Goal: Find contact information

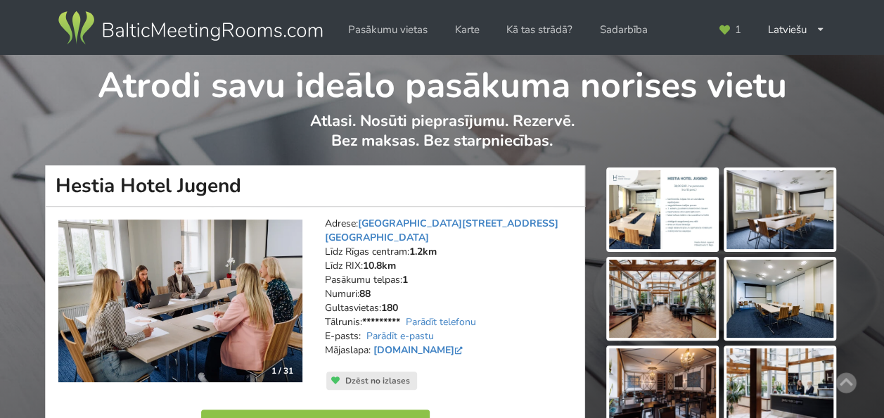
scroll to position [70, 0]
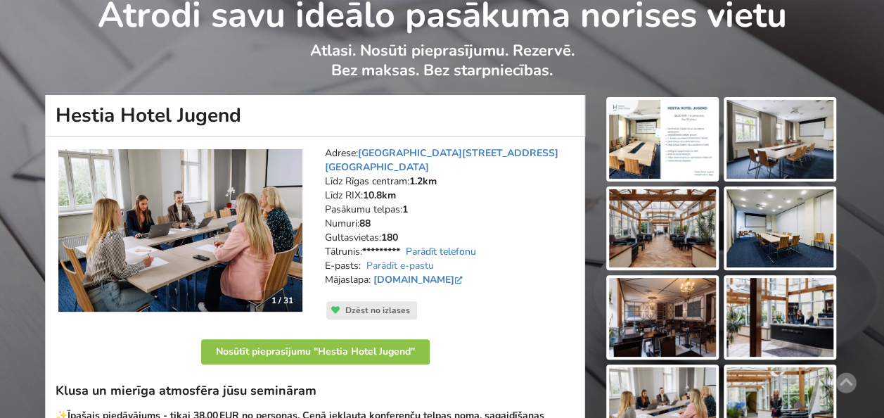
click at [432, 245] on link "Parādīt telefonu" at bounding box center [441, 251] width 70 height 13
click at [443, 245] on link "Parādīt telefonu" at bounding box center [441, 251] width 70 height 13
click at [376, 245] on strong "*********" at bounding box center [381, 251] width 38 height 13
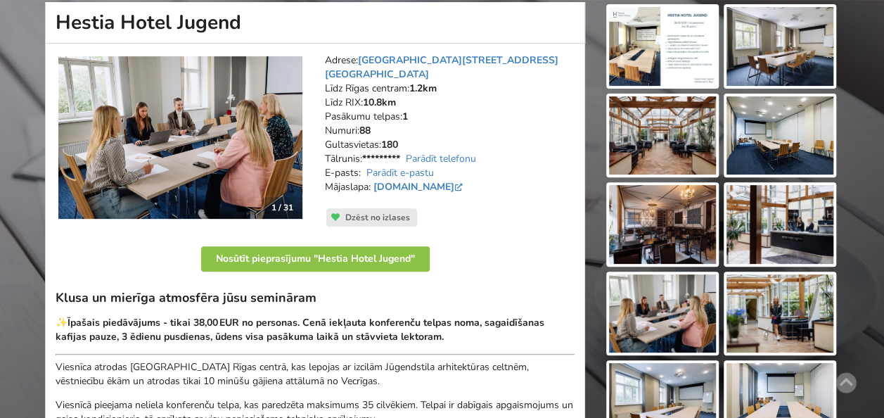
scroll to position [141, 0]
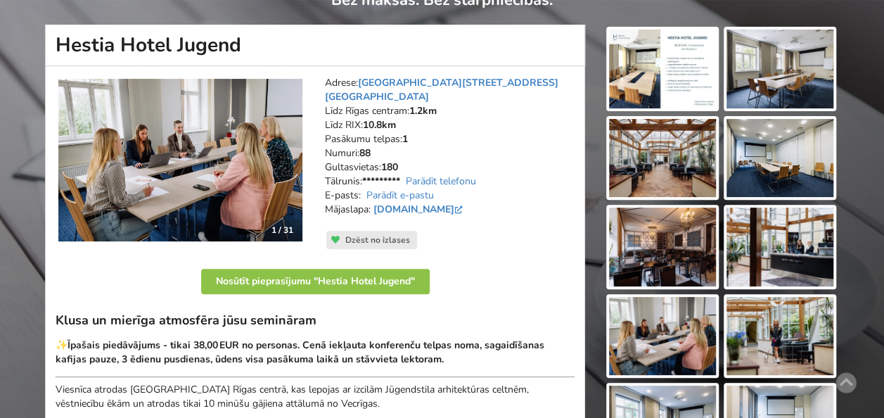
click at [655, 81] on img at bounding box center [662, 69] width 107 height 79
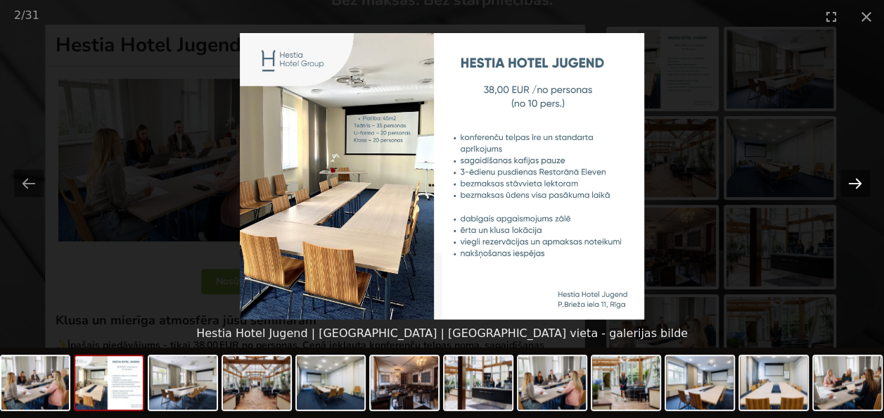
click at [855, 176] on button "Next slide" at bounding box center [855, 182] width 30 height 27
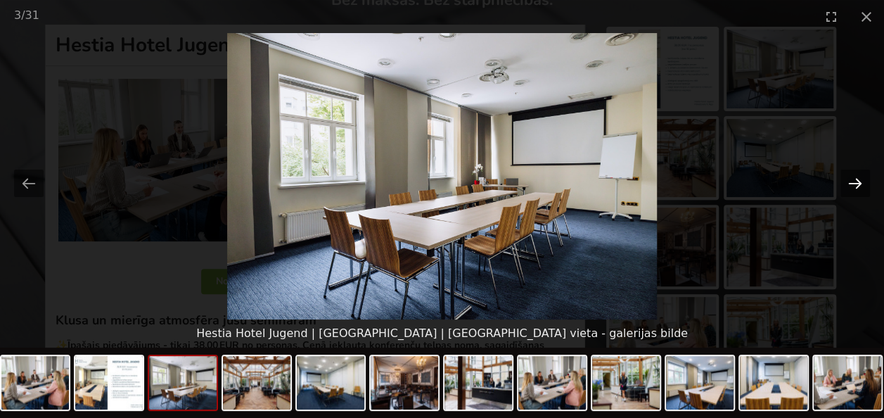
click at [855, 176] on button "Next slide" at bounding box center [855, 182] width 30 height 27
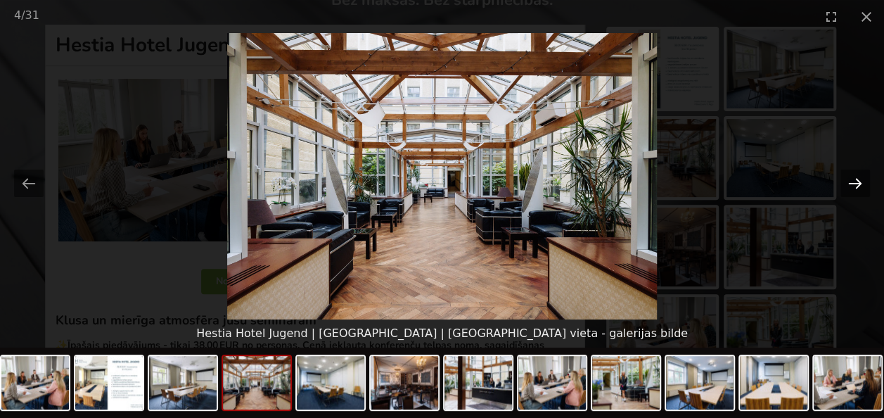
click at [855, 176] on button "Next slide" at bounding box center [855, 182] width 30 height 27
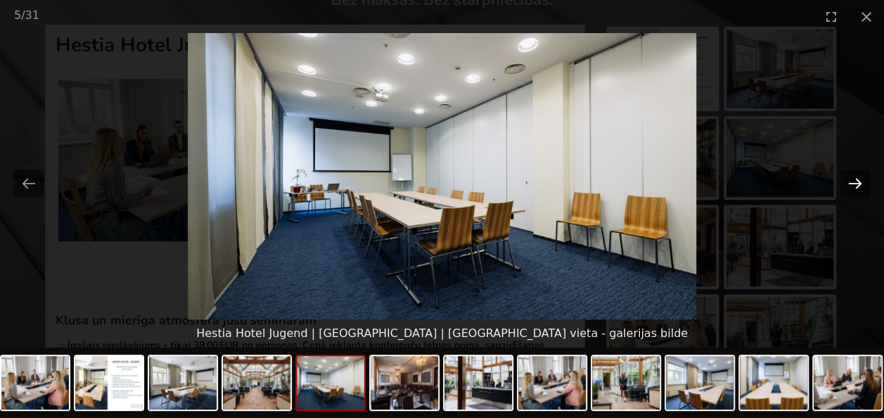
click at [854, 183] on button "Next slide" at bounding box center [855, 182] width 30 height 27
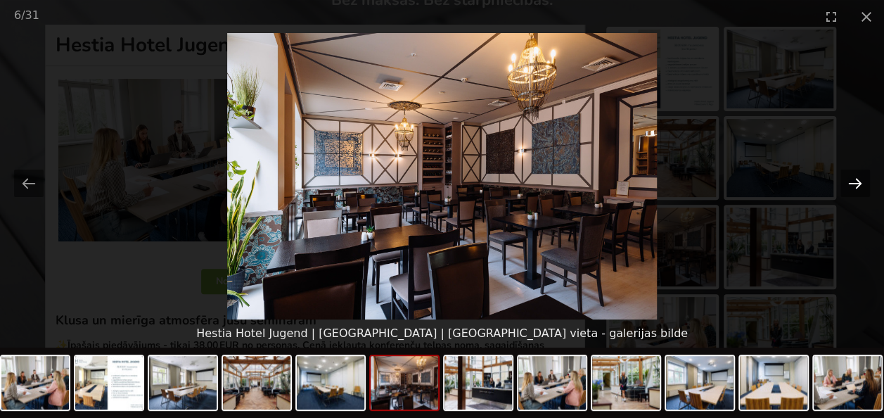
click at [854, 183] on button "Next slide" at bounding box center [855, 182] width 30 height 27
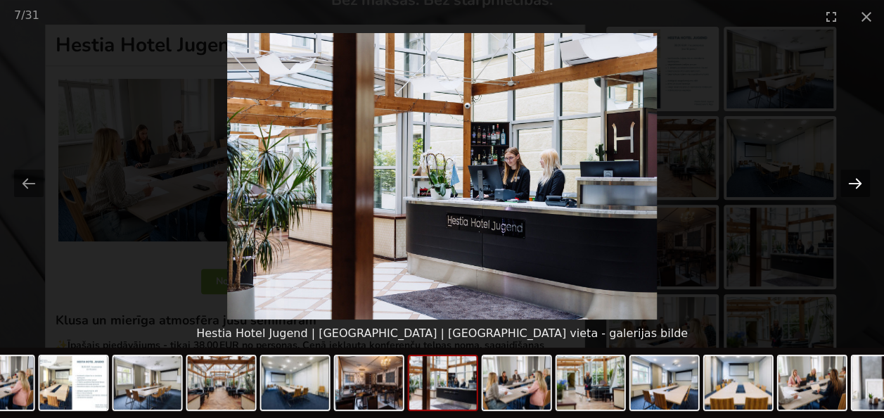
click at [854, 183] on button "Next slide" at bounding box center [855, 182] width 30 height 27
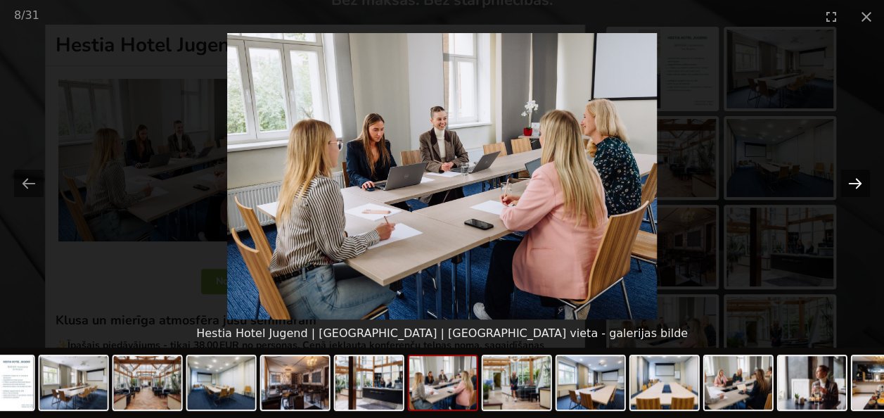
click at [854, 183] on button "Next slide" at bounding box center [855, 182] width 30 height 27
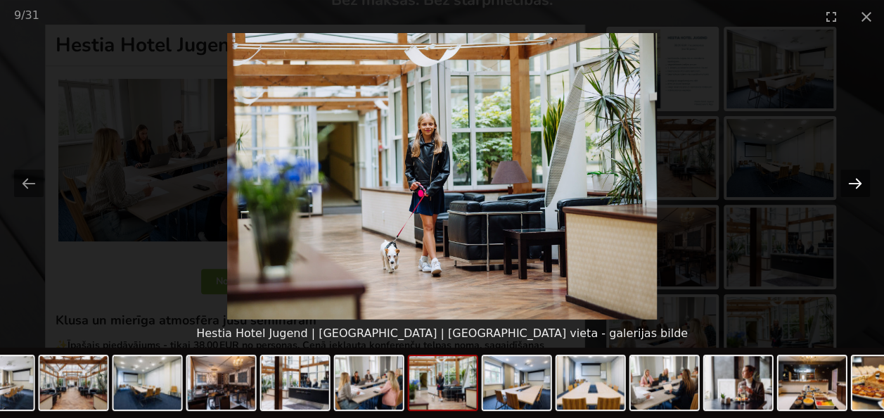
click at [854, 183] on button "Next slide" at bounding box center [855, 182] width 30 height 27
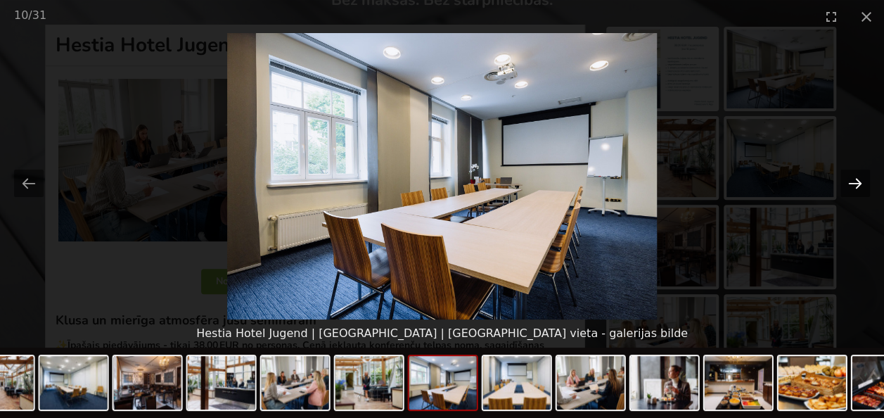
click at [854, 183] on button "Next slide" at bounding box center [855, 182] width 30 height 27
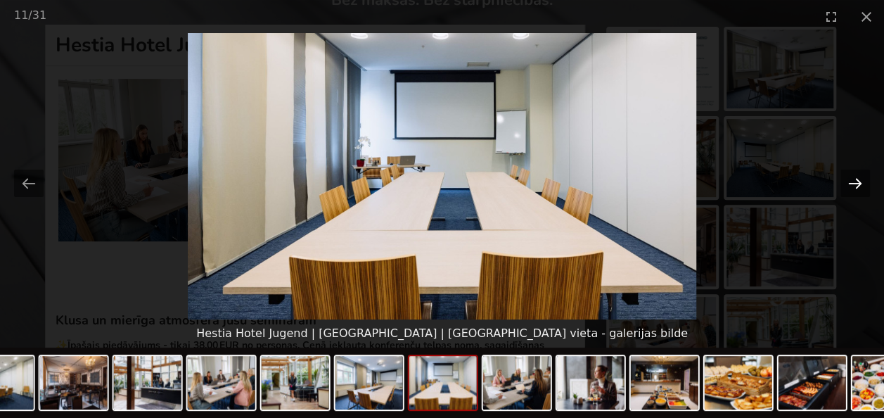
click at [854, 183] on button "Next slide" at bounding box center [855, 182] width 30 height 27
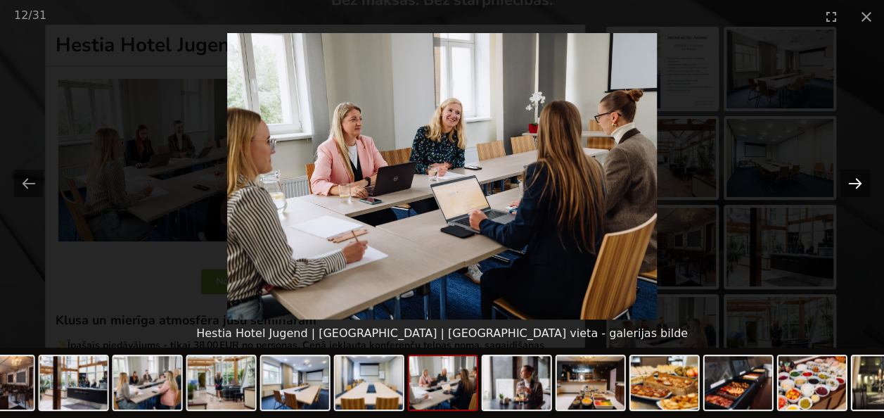
click at [854, 183] on button "Next slide" at bounding box center [855, 182] width 30 height 27
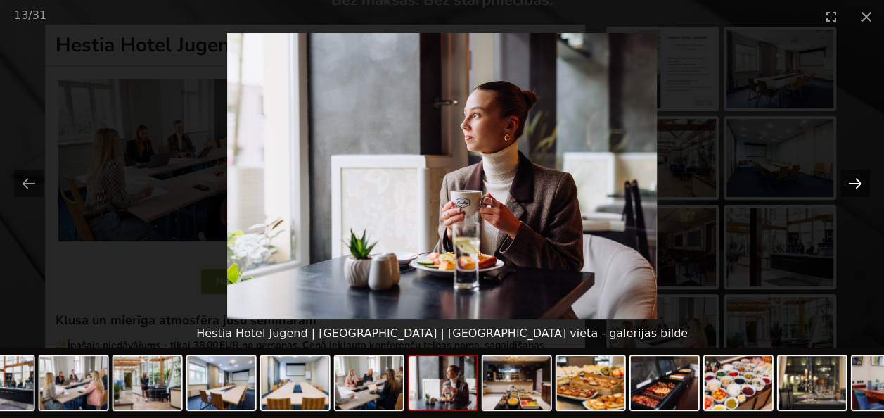
click at [854, 183] on button "Next slide" at bounding box center [855, 182] width 30 height 27
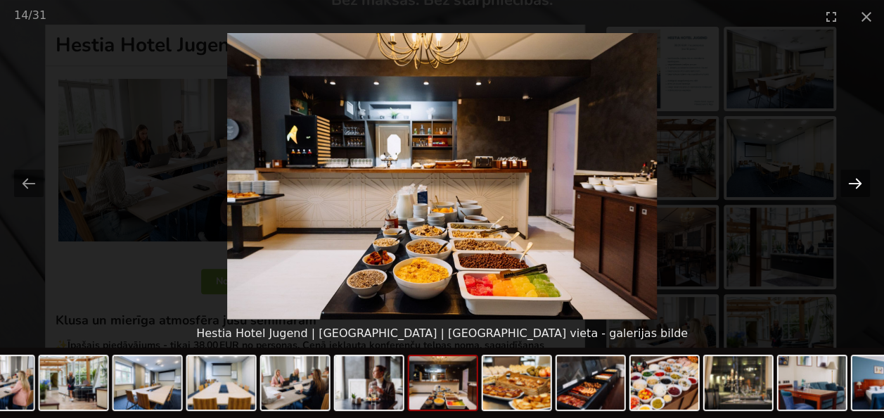
click at [854, 183] on button "Next slide" at bounding box center [855, 182] width 30 height 27
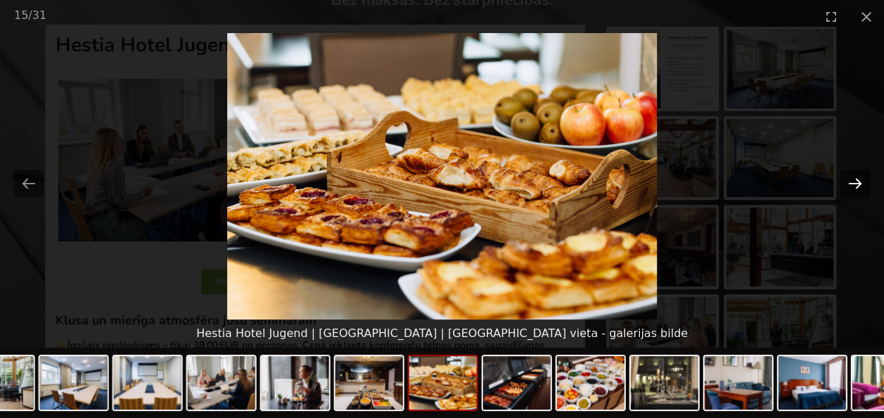
click at [854, 183] on button "Next slide" at bounding box center [855, 182] width 30 height 27
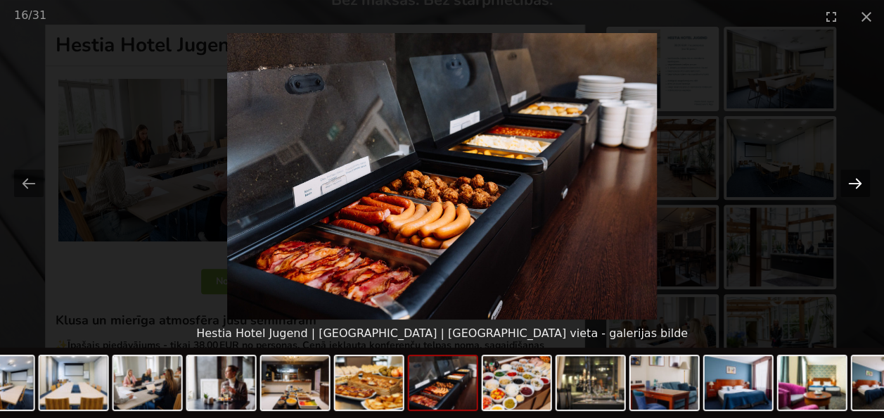
click at [854, 183] on button "Next slide" at bounding box center [855, 182] width 30 height 27
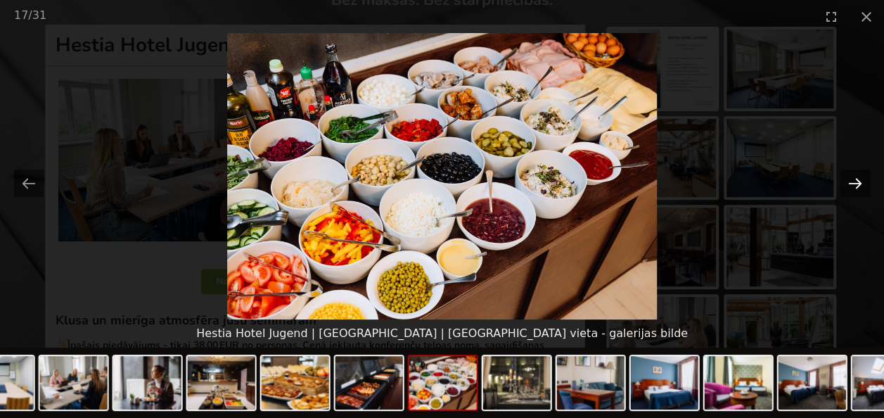
click at [854, 183] on button "Next slide" at bounding box center [855, 182] width 30 height 27
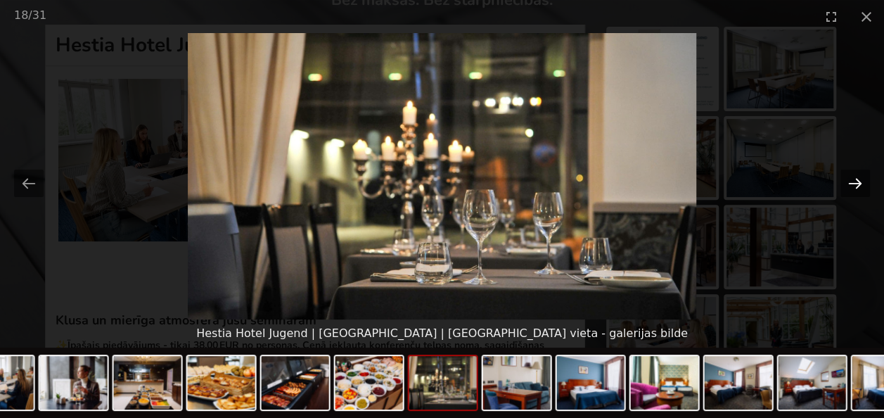
click at [854, 183] on button "Next slide" at bounding box center [855, 182] width 30 height 27
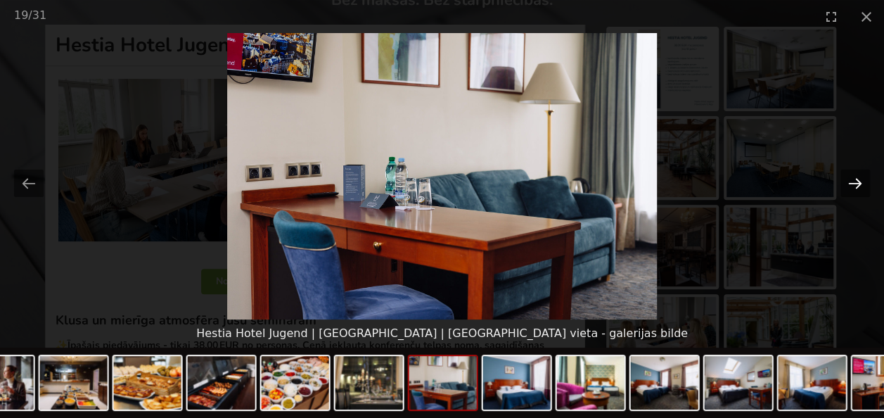
click at [854, 183] on button "Next slide" at bounding box center [855, 182] width 30 height 27
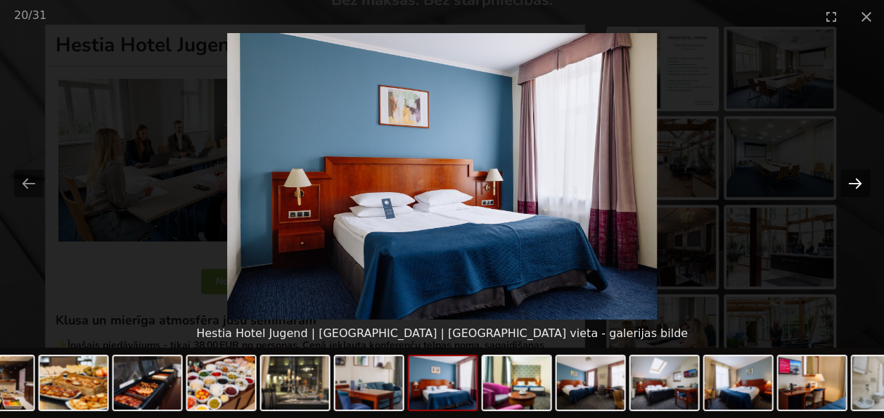
click at [854, 183] on button "Next slide" at bounding box center [855, 182] width 30 height 27
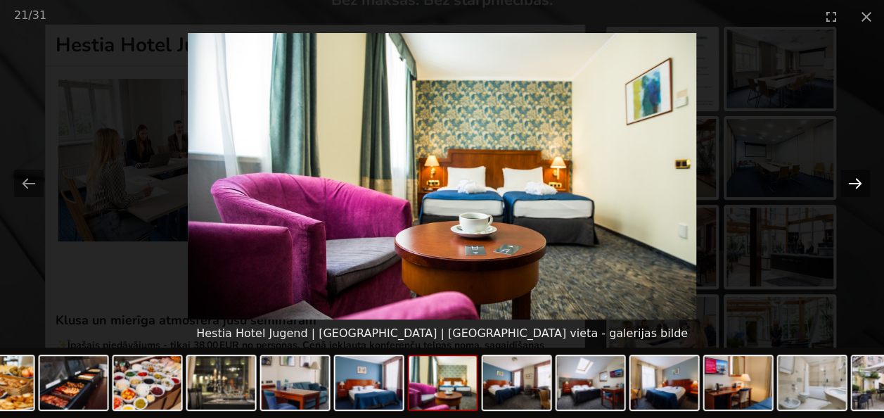
click at [854, 183] on button "Next slide" at bounding box center [855, 182] width 30 height 27
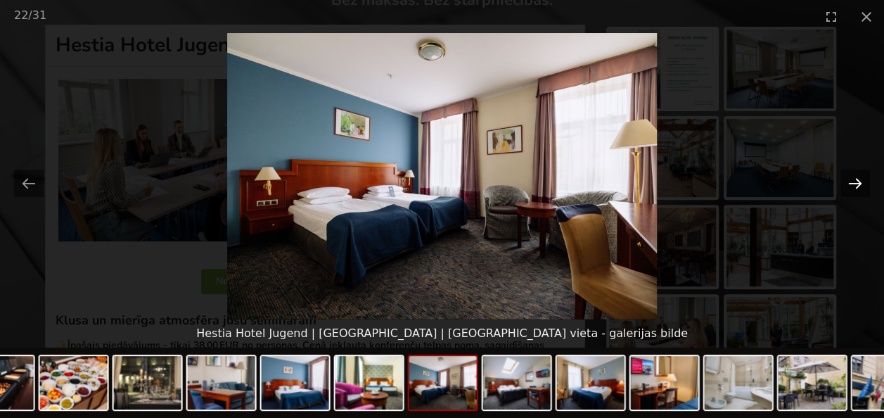
click at [854, 183] on button "Next slide" at bounding box center [855, 182] width 30 height 27
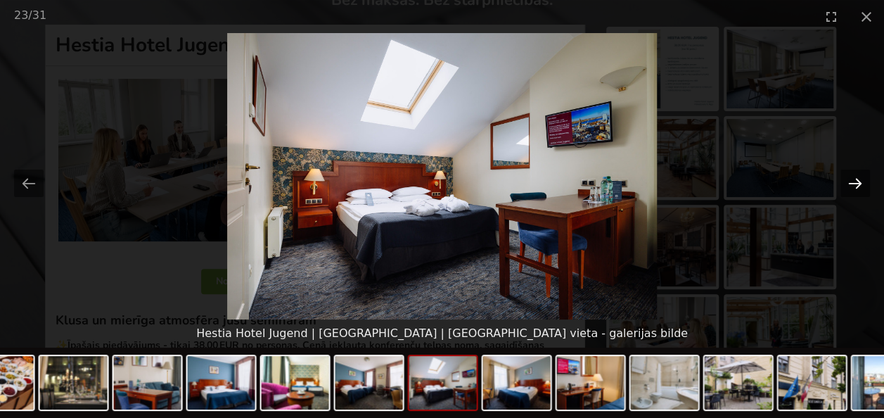
click at [854, 183] on button "Next slide" at bounding box center [855, 182] width 30 height 27
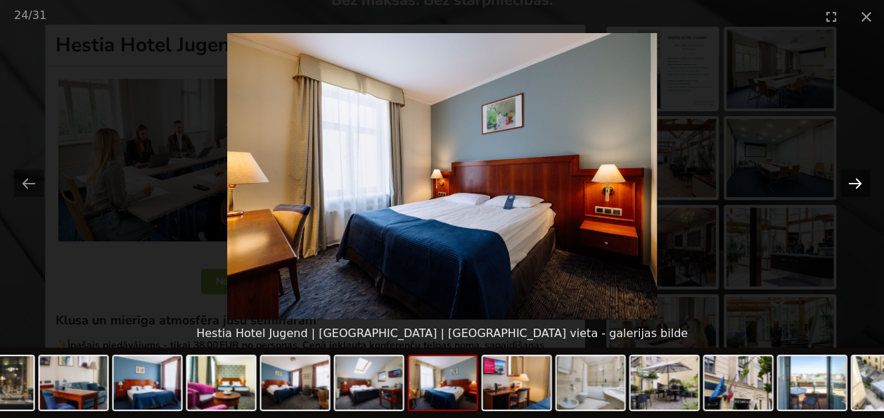
click at [854, 183] on button "Next slide" at bounding box center [855, 182] width 30 height 27
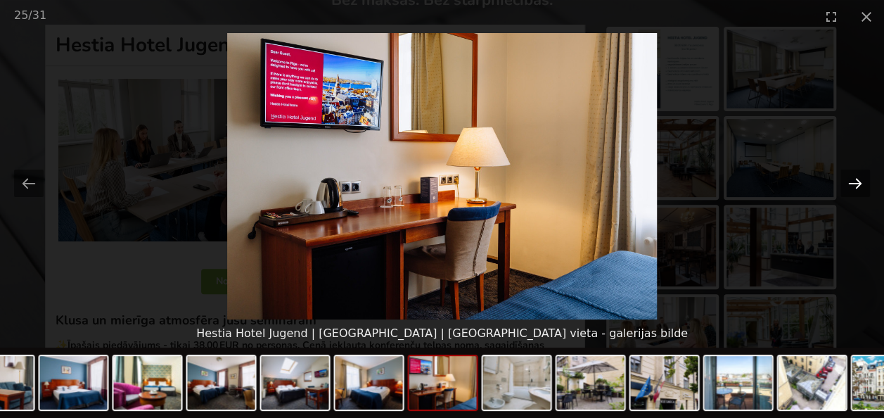
click at [854, 183] on button "Next slide" at bounding box center [855, 182] width 30 height 27
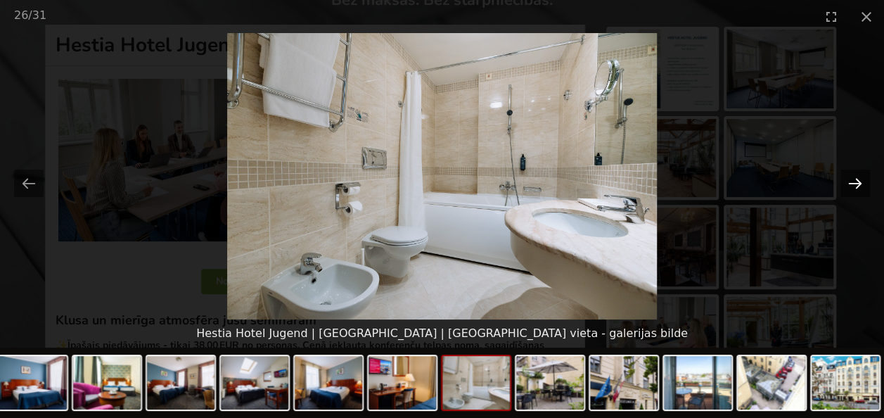
click at [854, 183] on button "Next slide" at bounding box center [855, 182] width 30 height 27
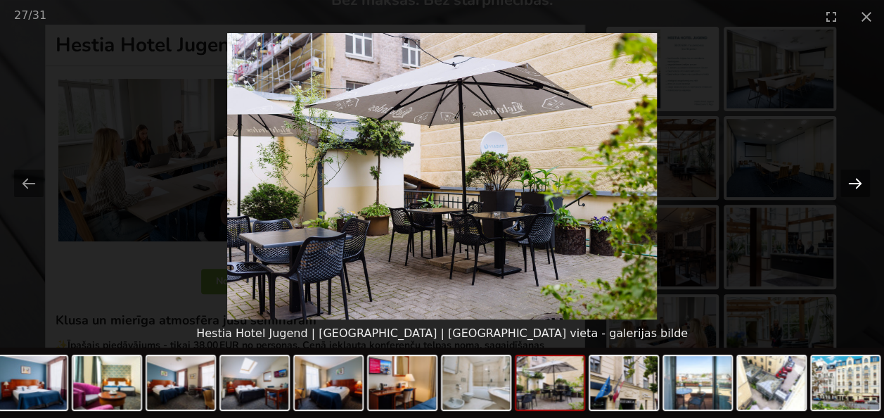
click at [854, 183] on button "Next slide" at bounding box center [855, 182] width 30 height 27
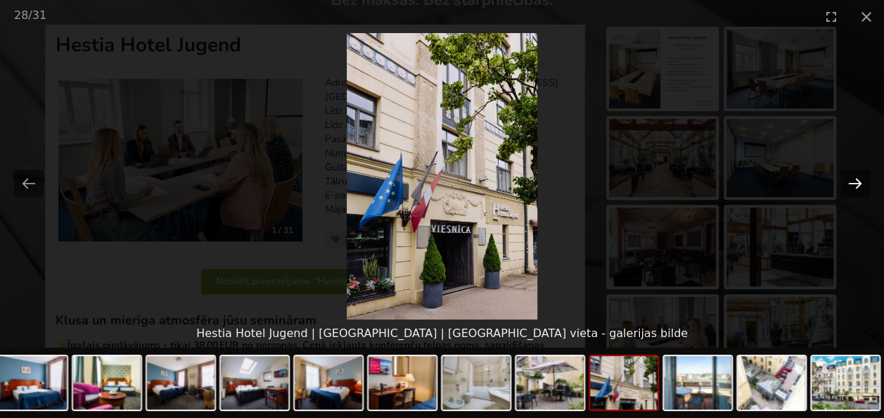
click at [854, 183] on button "Next slide" at bounding box center [855, 182] width 30 height 27
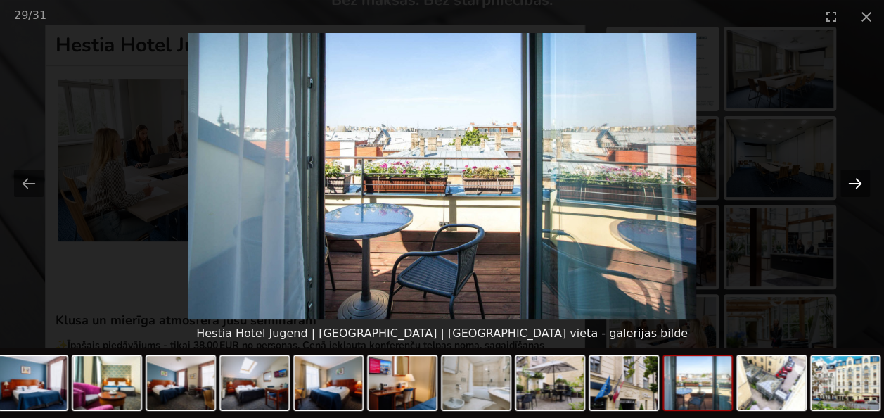
click at [854, 183] on button "Next slide" at bounding box center [855, 182] width 30 height 27
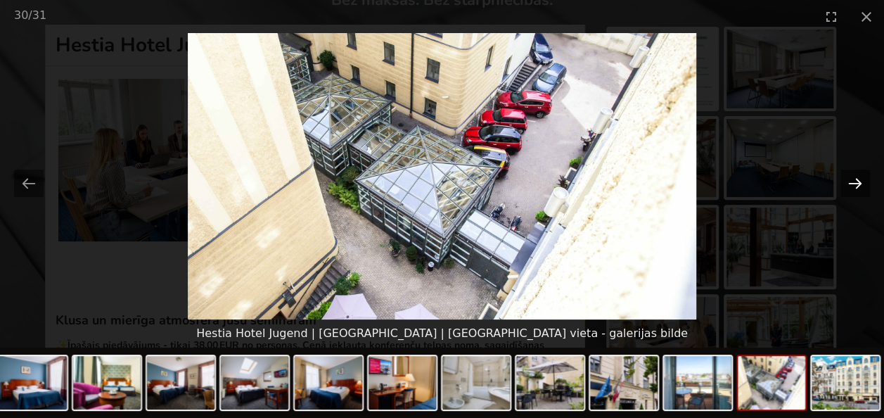
click at [854, 183] on button "Next slide" at bounding box center [855, 182] width 30 height 27
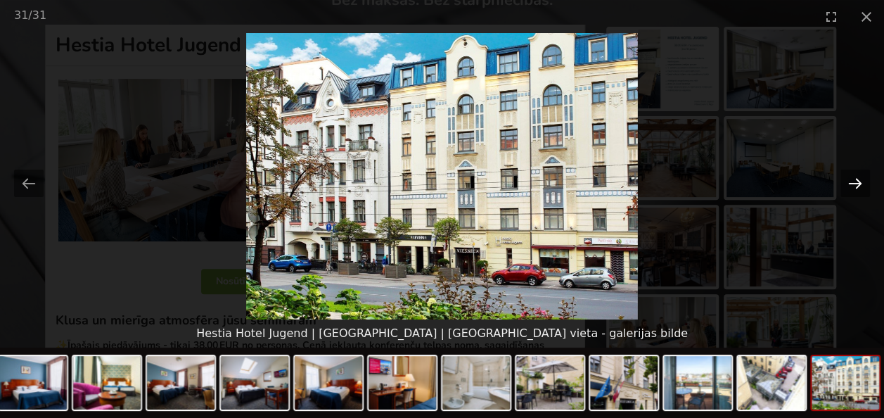
click at [854, 183] on button "Next slide" at bounding box center [855, 182] width 30 height 27
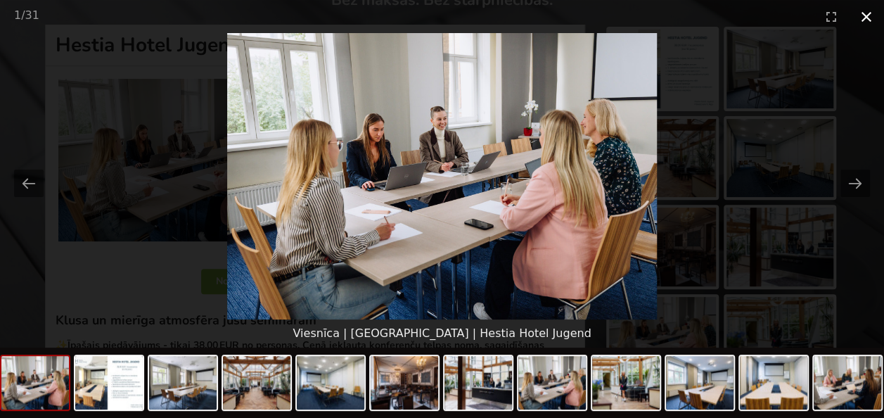
click at [875, 16] on button "Close gallery" at bounding box center [866, 16] width 35 height 33
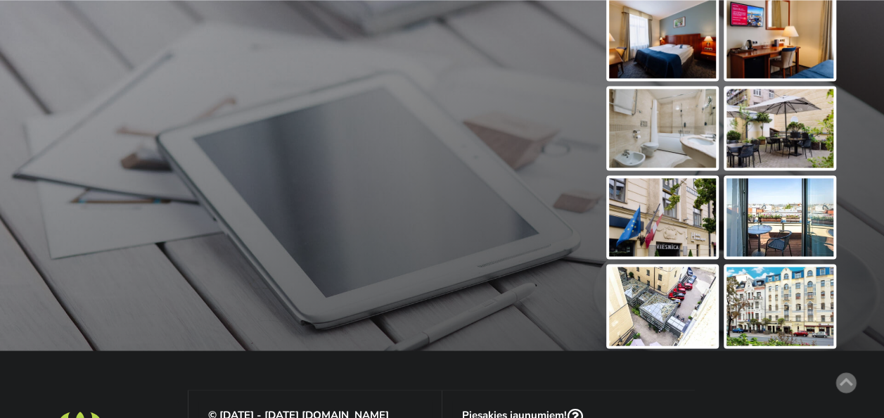
scroll to position [1125, 0]
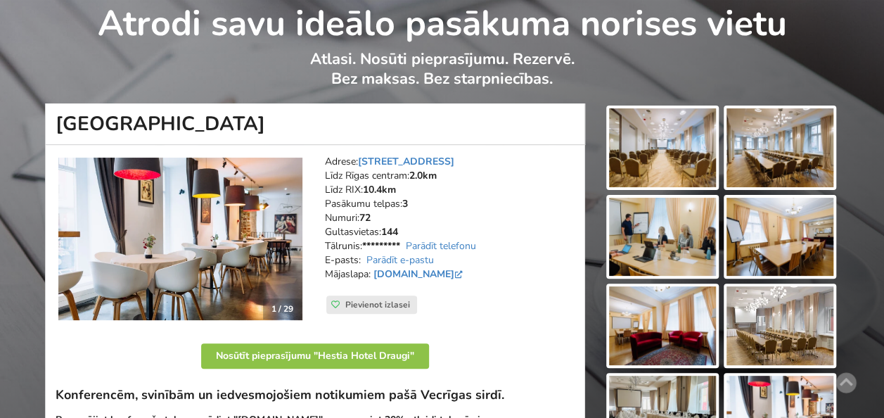
scroll to position [141, 0]
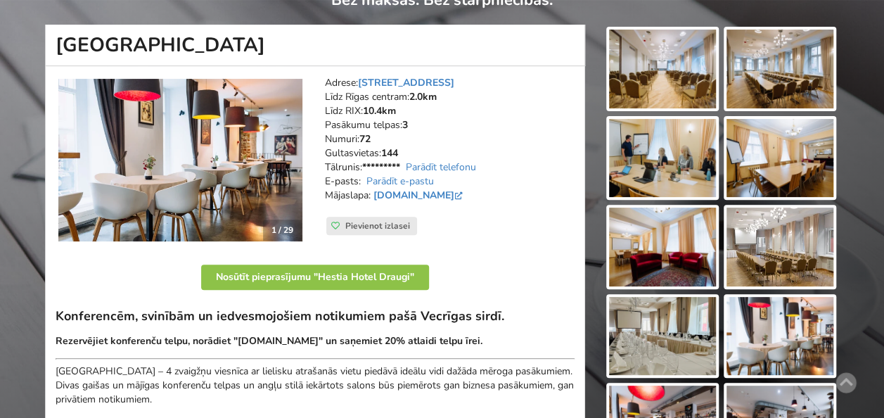
click at [215, 161] on img at bounding box center [180, 160] width 244 height 163
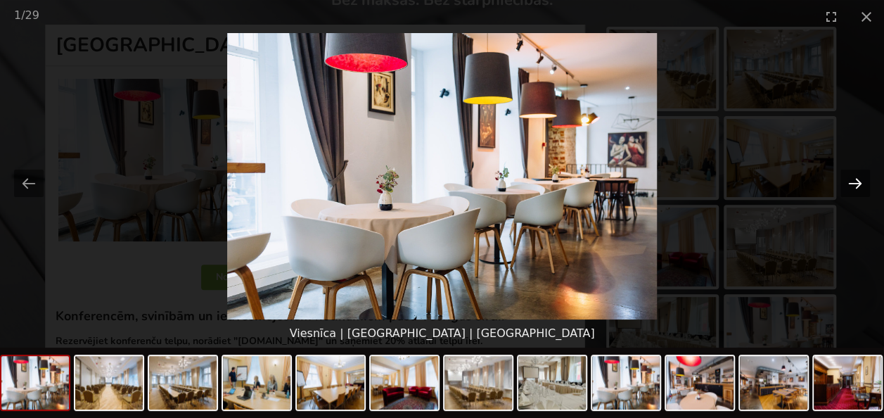
click at [853, 182] on button "Next slide" at bounding box center [855, 182] width 30 height 27
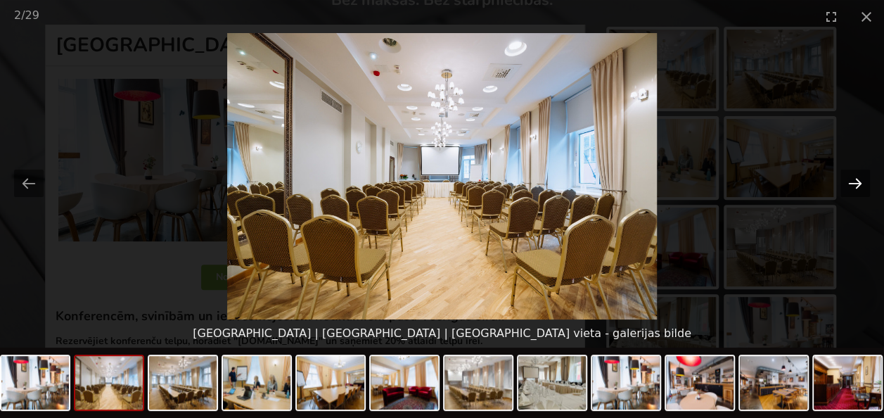
click at [853, 182] on button "Next slide" at bounding box center [855, 182] width 30 height 27
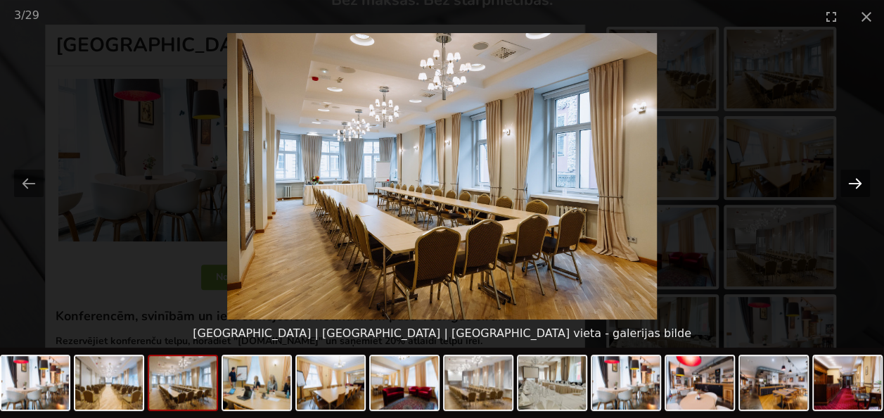
click at [853, 182] on button "Next slide" at bounding box center [855, 182] width 30 height 27
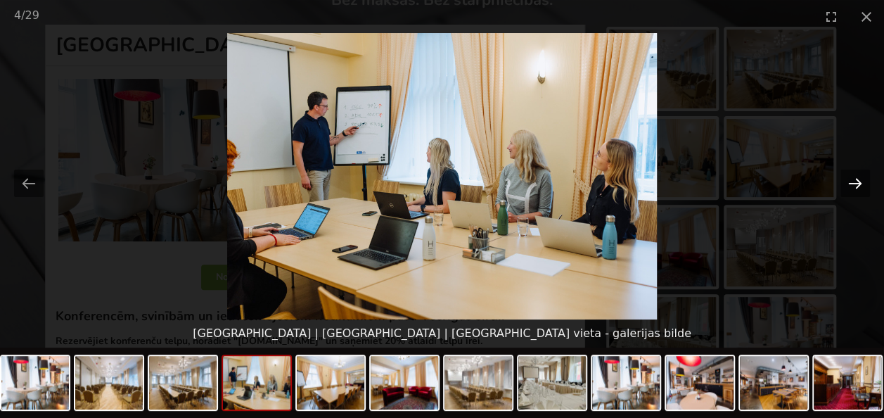
click at [853, 182] on button "Next slide" at bounding box center [855, 182] width 30 height 27
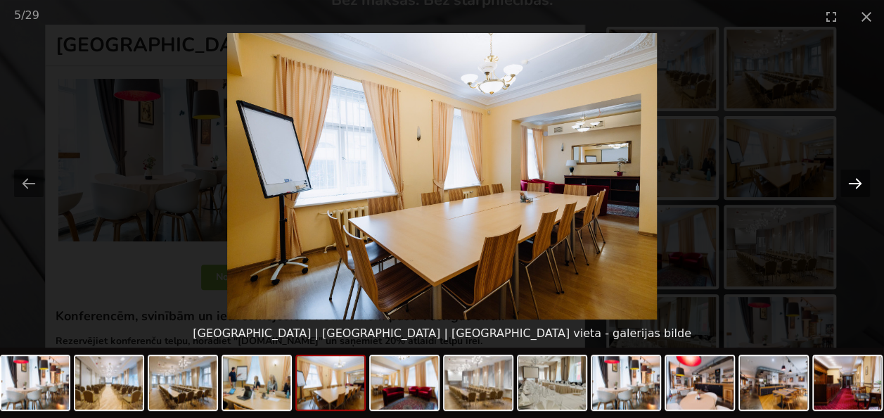
click at [853, 182] on button "Next slide" at bounding box center [855, 182] width 30 height 27
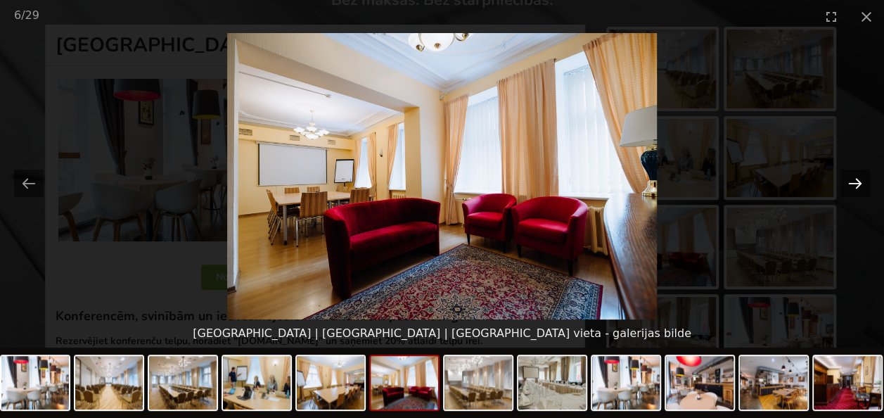
click at [853, 182] on button "Next slide" at bounding box center [855, 182] width 30 height 27
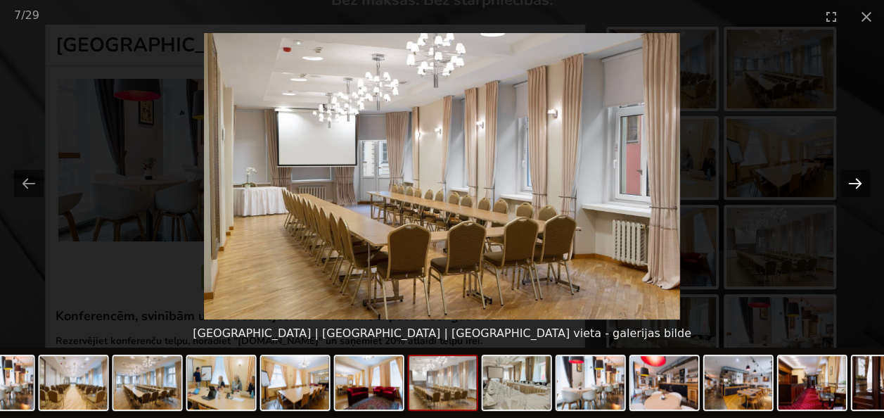
click at [853, 182] on button "Next slide" at bounding box center [855, 182] width 30 height 27
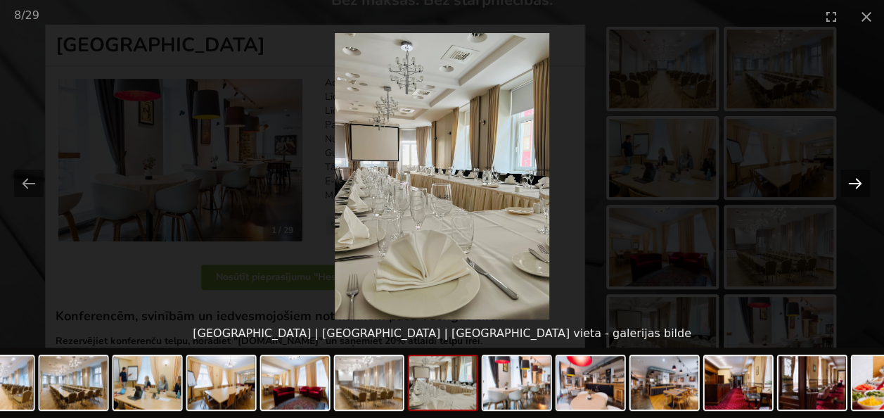
click at [853, 182] on button "Next slide" at bounding box center [855, 182] width 30 height 27
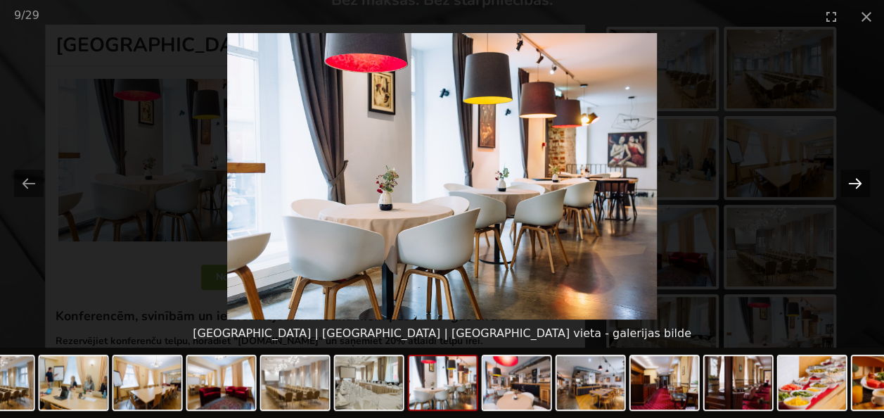
click at [853, 182] on button "Next slide" at bounding box center [855, 182] width 30 height 27
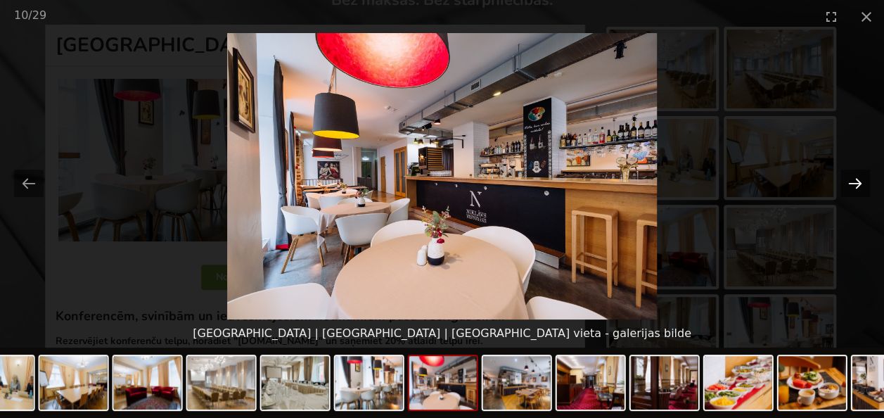
click at [853, 182] on button "Next slide" at bounding box center [855, 182] width 30 height 27
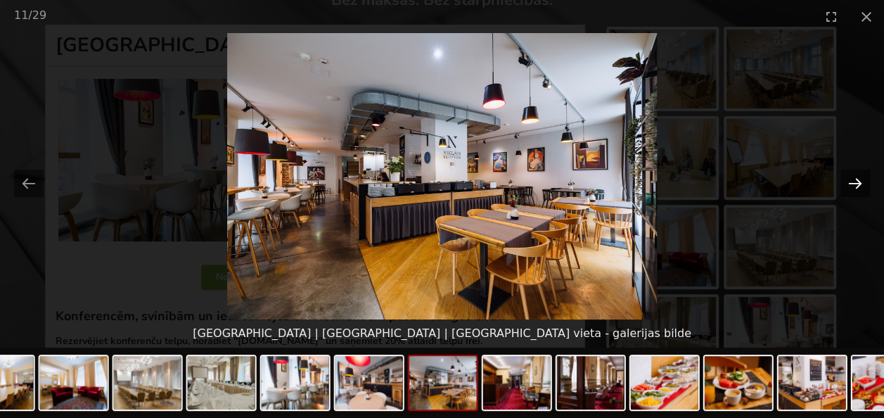
click at [853, 182] on button "Next slide" at bounding box center [855, 182] width 30 height 27
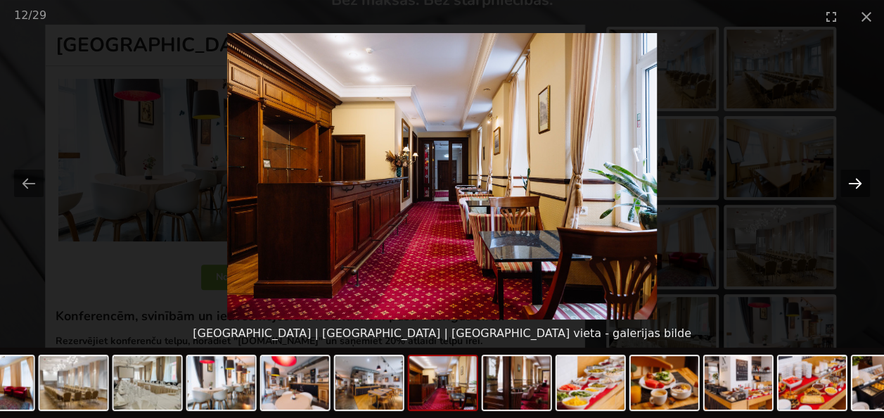
click at [853, 182] on button "Next slide" at bounding box center [855, 182] width 30 height 27
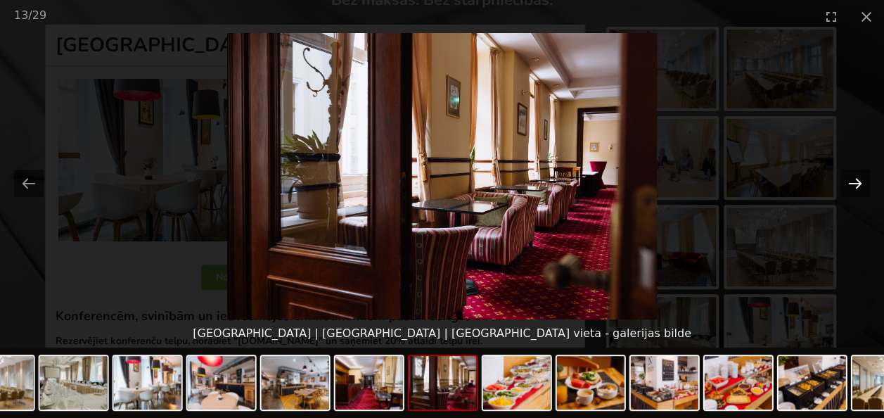
click at [853, 182] on button "Next slide" at bounding box center [855, 182] width 30 height 27
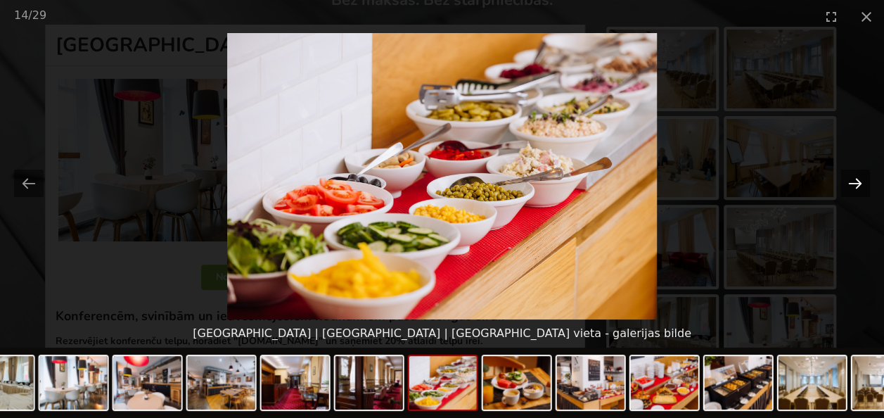
click at [853, 182] on button "Next slide" at bounding box center [855, 182] width 30 height 27
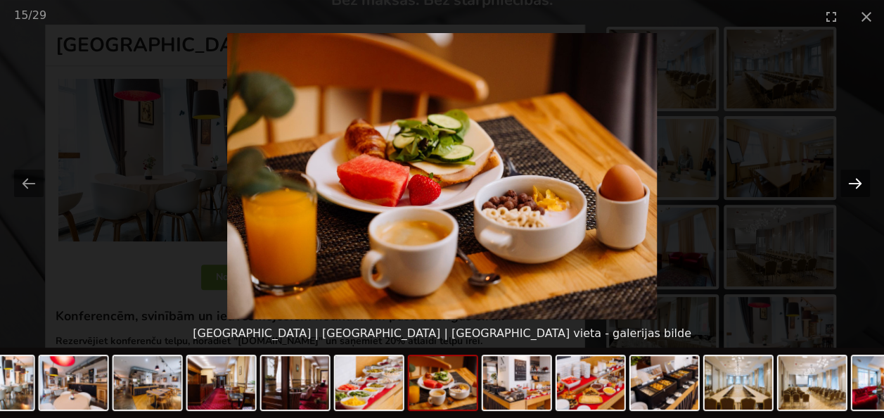
click at [853, 182] on button "Next slide" at bounding box center [855, 182] width 30 height 27
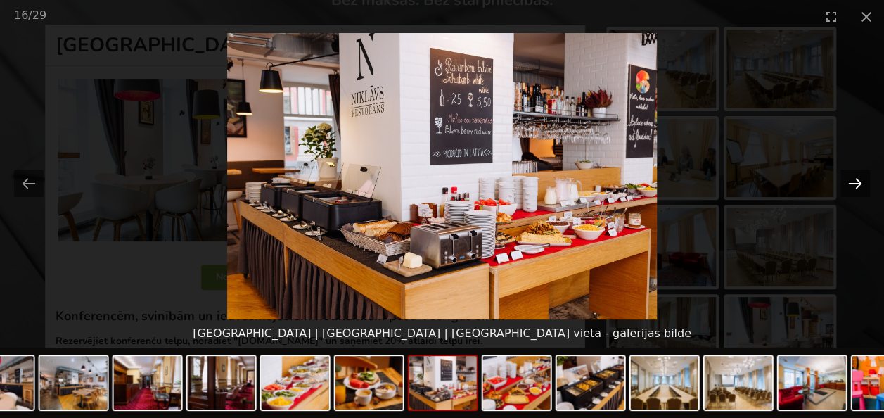
click at [853, 182] on button "Next slide" at bounding box center [855, 182] width 30 height 27
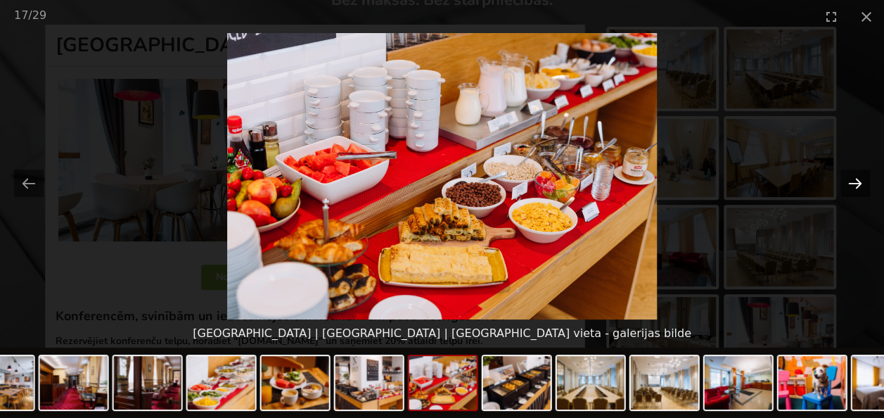
click at [853, 182] on button "Next slide" at bounding box center [855, 182] width 30 height 27
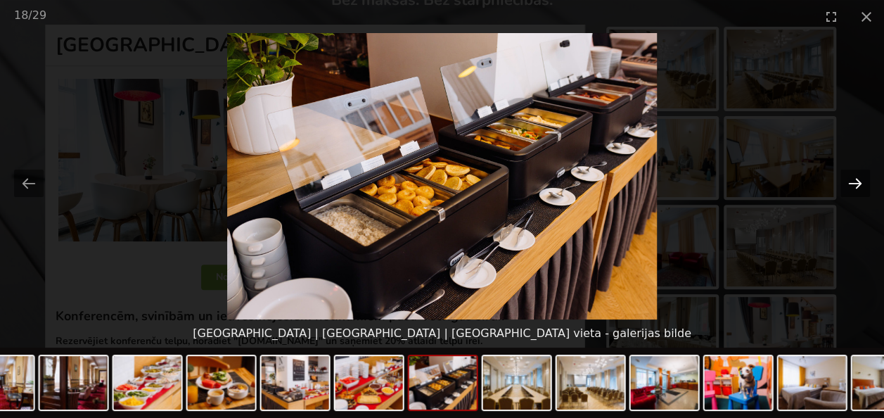
click at [853, 182] on button "Next slide" at bounding box center [855, 182] width 30 height 27
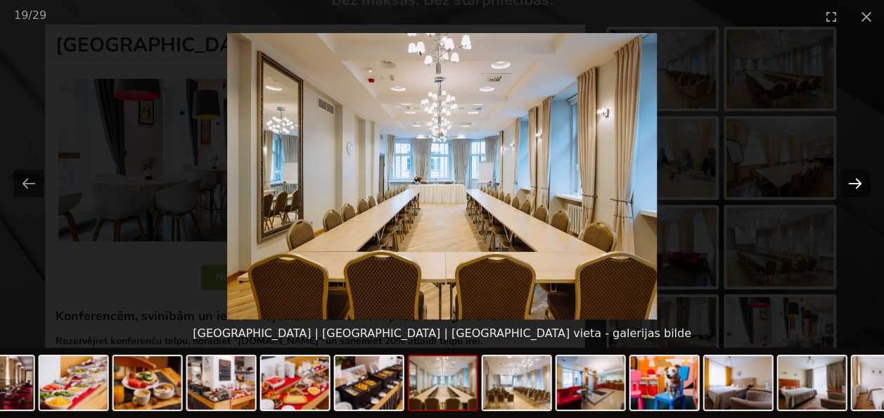
click at [853, 182] on button "Next slide" at bounding box center [855, 182] width 30 height 27
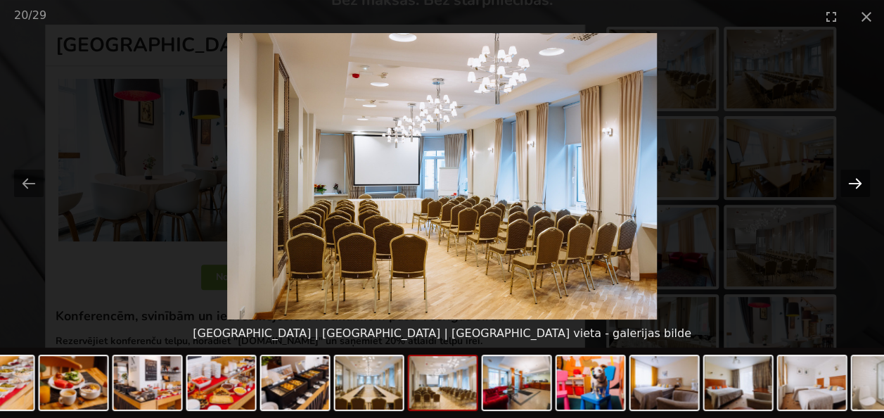
click at [853, 182] on button "Next slide" at bounding box center [855, 182] width 30 height 27
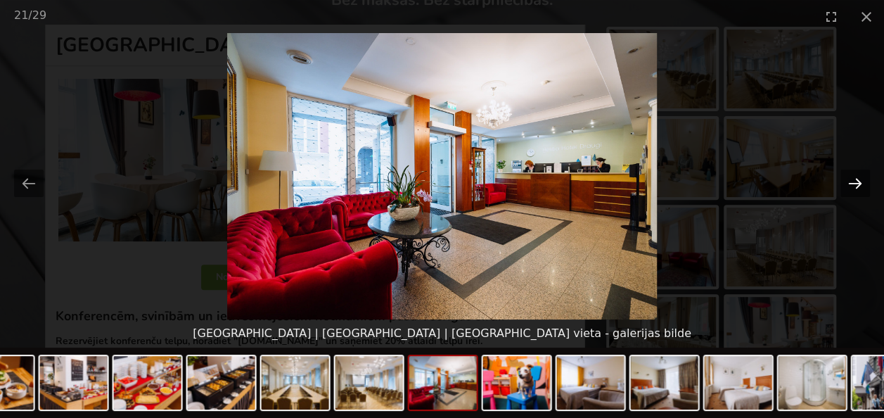
click at [853, 182] on button "Next slide" at bounding box center [855, 182] width 30 height 27
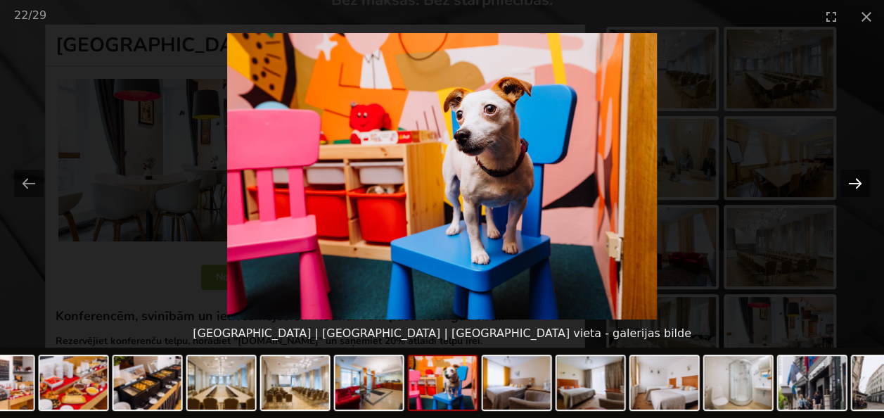
click at [853, 182] on button "Next slide" at bounding box center [855, 182] width 30 height 27
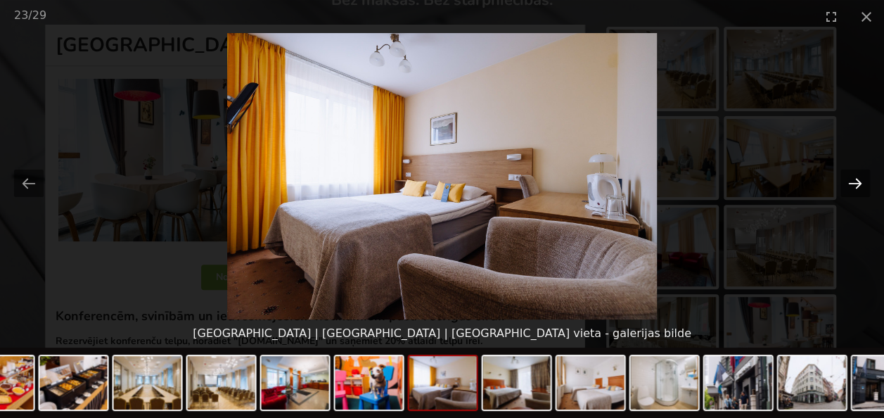
click at [853, 182] on button "Next slide" at bounding box center [855, 182] width 30 height 27
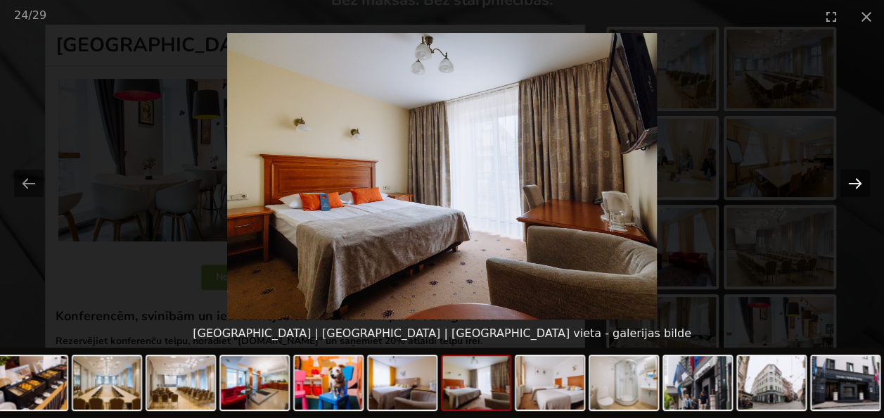
click at [853, 182] on button "Next slide" at bounding box center [855, 182] width 30 height 27
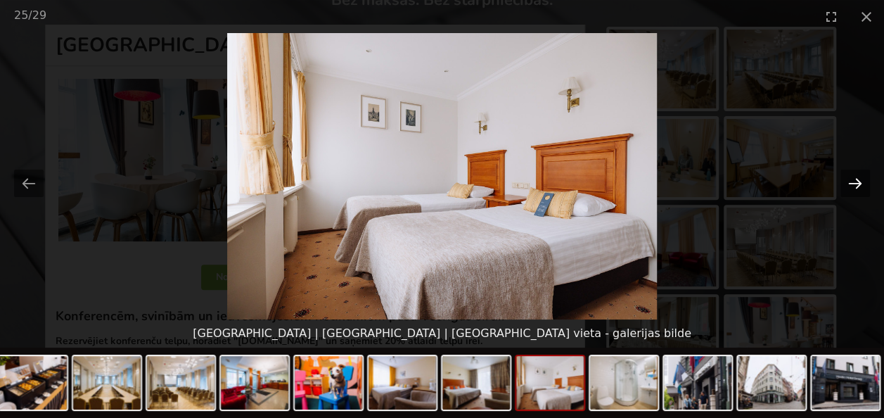
click at [853, 182] on button "Next slide" at bounding box center [855, 182] width 30 height 27
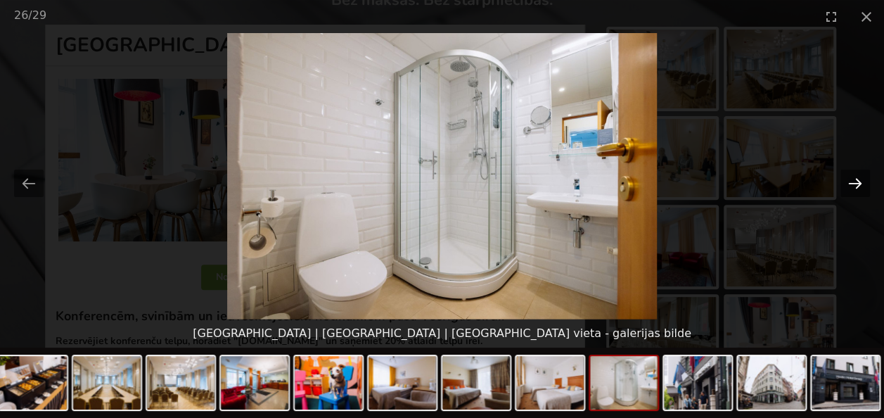
click at [853, 182] on button "Next slide" at bounding box center [855, 182] width 30 height 27
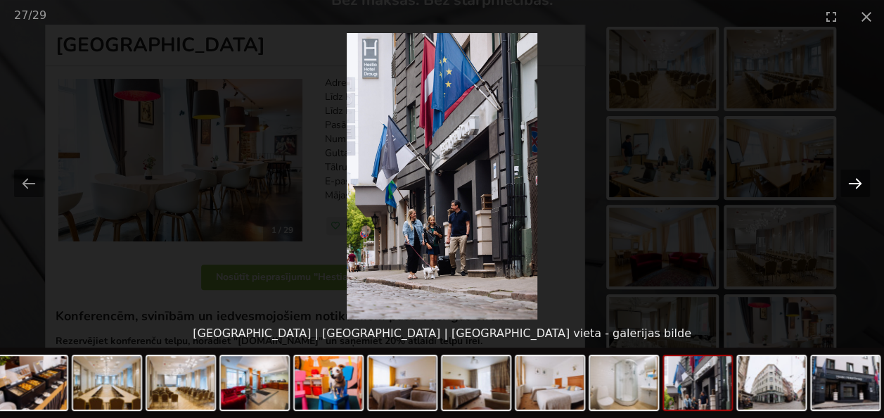
click at [853, 182] on button "Next slide" at bounding box center [855, 182] width 30 height 27
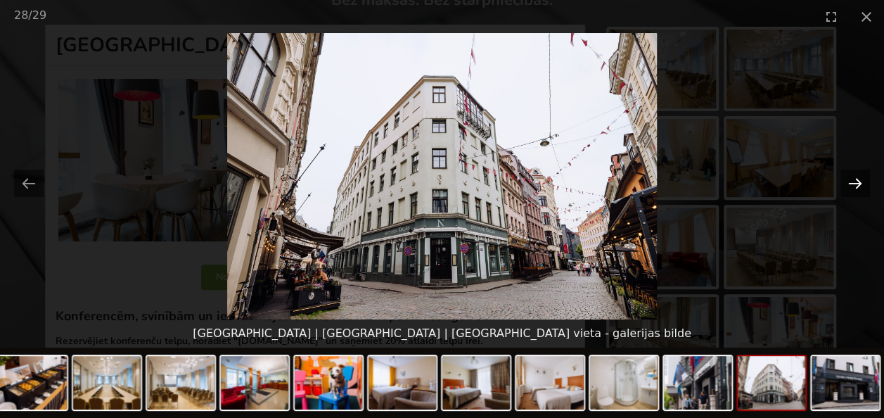
click at [853, 182] on button "Next slide" at bounding box center [855, 182] width 30 height 27
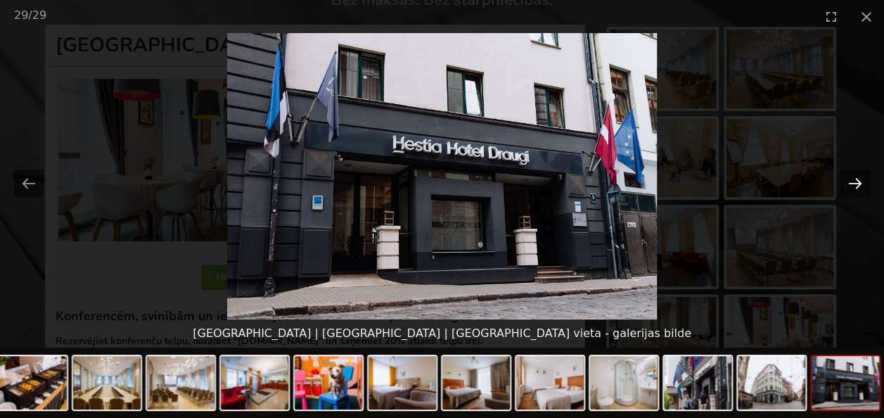
click at [853, 182] on button "Next slide" at bounding box center [855, 182] width 30 height 27
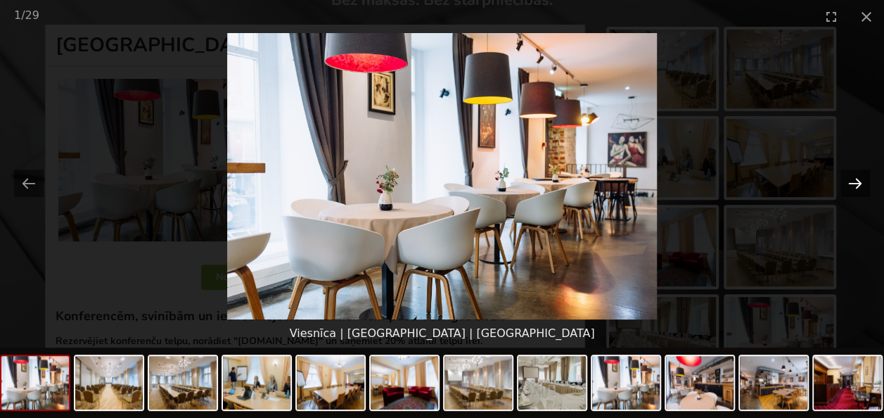
click at [861, 181] on button "Next slide" at bounding box center [855, 182] width 30 height 27
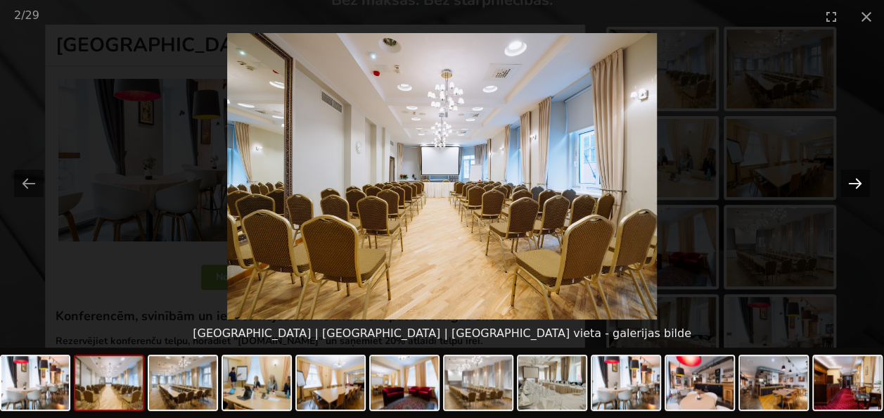
click at [861, 181] on button "Next slide" at bounding box center [855, 182] width 30 height 27
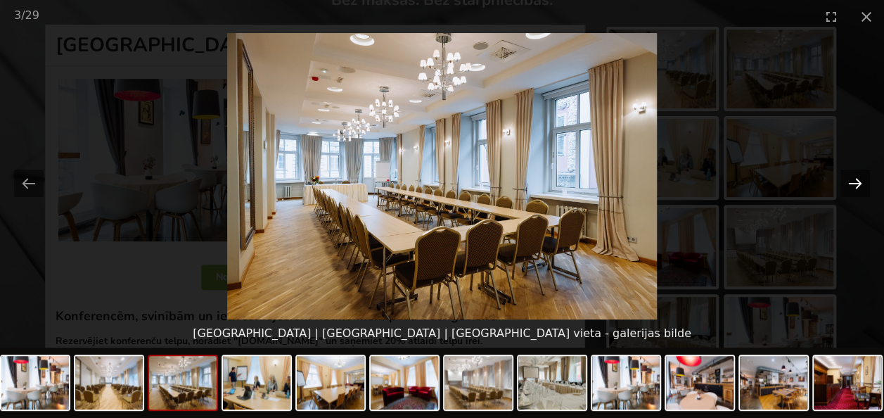
click at [861, 181] on button "Next slide" at bounding box center [855, 182] width 30 height 27
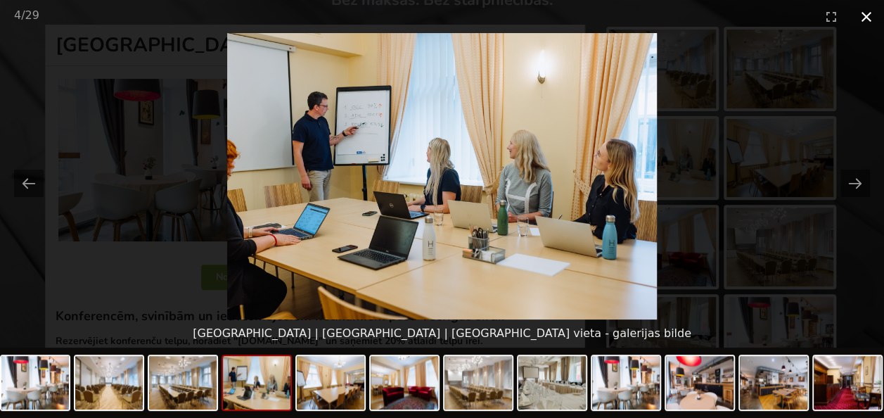
click at [870, 14] on button "Close gallery" at bounding box center [866, 16] width 35 height 33
